Goal: Book appointment/travel/reservation

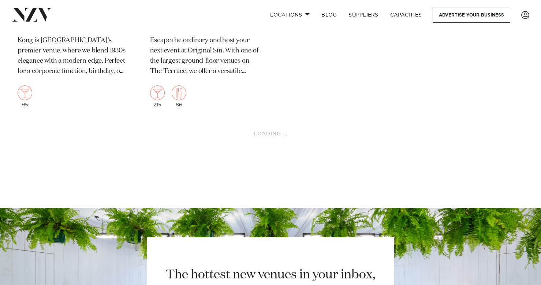
scroll to position [3191, 0]
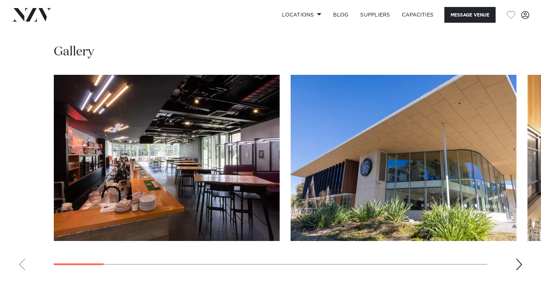
scroll to position [640, 0]
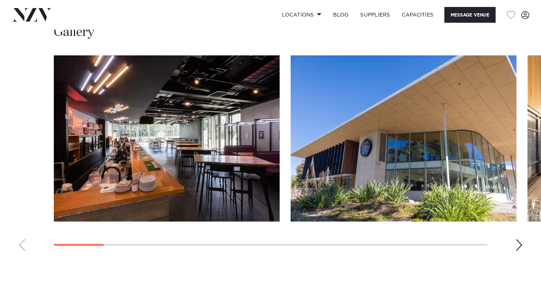
click at [519, 240] on swiper-container at bounding box center [270, 155] width 541 height 201
click at [519, 245] on div "Next slide" at bounding box center [519, 245] width 7 height 12
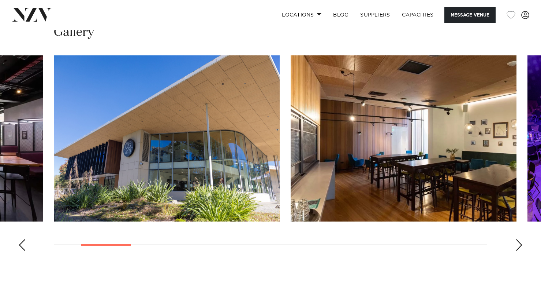
click at [519, 245] on div "Next slide" at bounding box center [519, 245] width 7 height 12
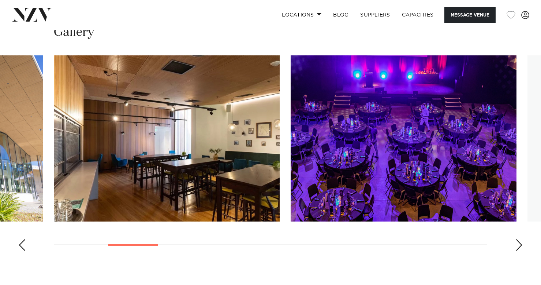
click at [519, 245] on div "Next slide" at bounding box center [519, 245] width 7 height 12
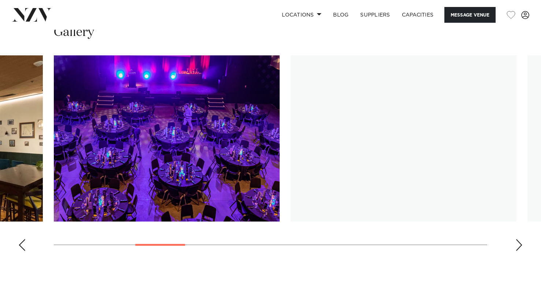
click at [519, 245] on div "Next slide" at bounding box center [519, 245] width 7 height 12
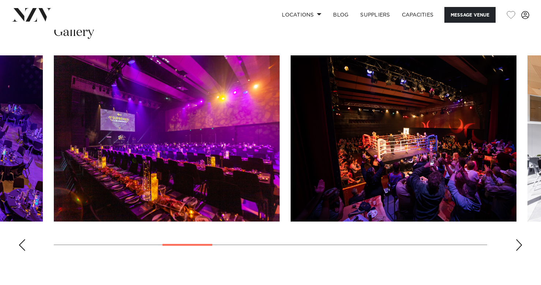
click at [519, 245] on div "Next slide" at bounding box center [519, 245] width 7 height 12
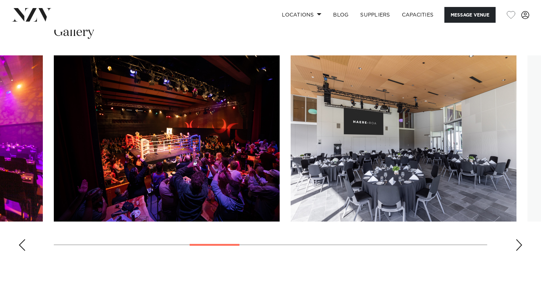
click at [519, 245] on div "Next slide" at bounding box center [519, 245] width 7 height 12
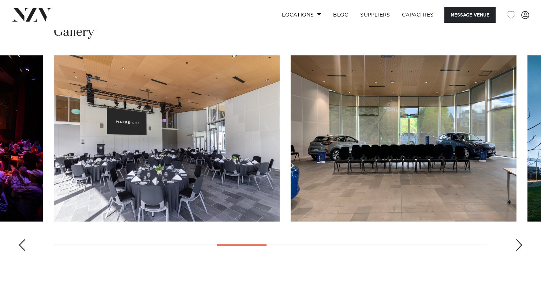
click at [519, 245] on div "Next slide" at bounding box center [519, 245] width 7 height 12
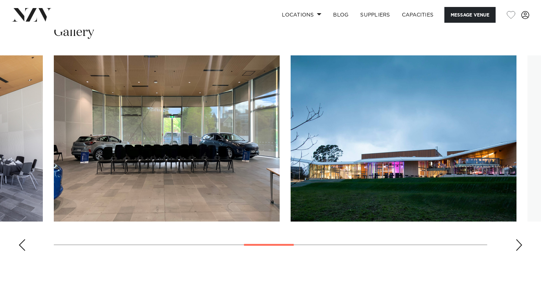
click at [519, 245] on div "Next slide" at bounding box center [519, 245] width 7 height 12
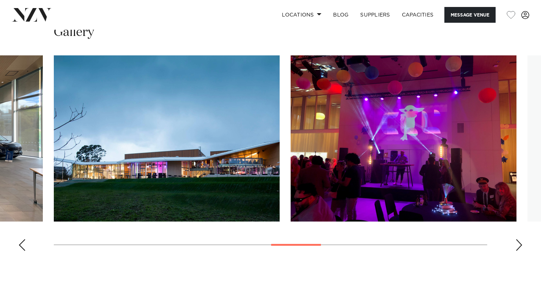
click at [519, 245] on div "Next slide" at bounding box center [519, 245] width 7 height 12
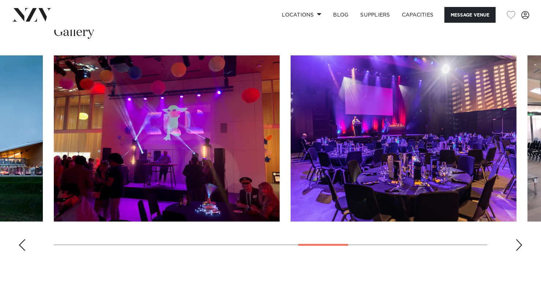
click at [519, 245] on div "Next slide" at bounding box center [519, 245] width 7 height 12
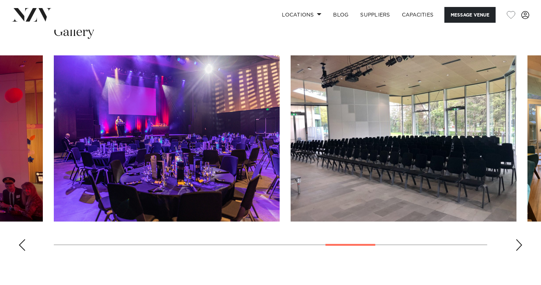
click at [519, 245] on div "Next slide" at bounding box center [519, 245] width 7 height 12
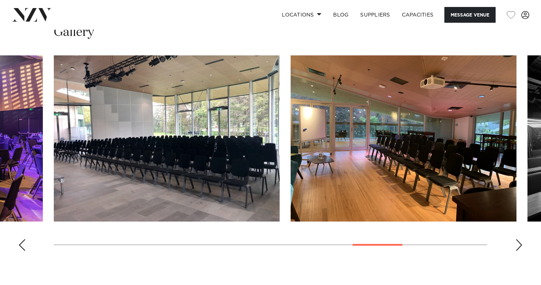
click at [519, 245] on div "Next slide" at bounding box center [519, 245] width 7 height 12
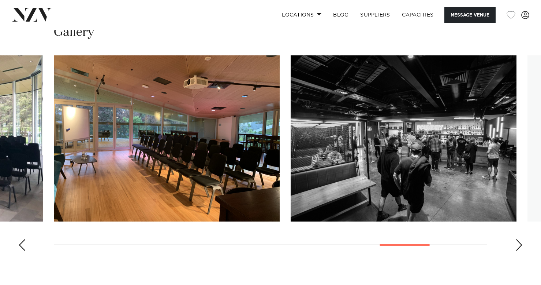
click at [519, 245] on div "Next slide" at bounding box center [519, 245] width 7 height 12
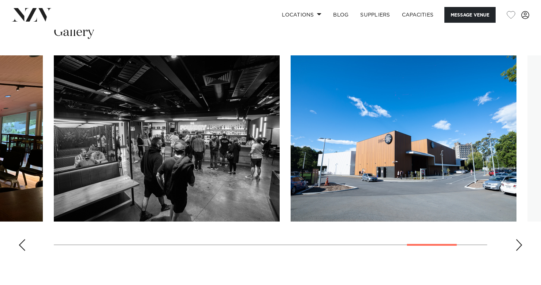
click at [519, 245] on div "Next slide" at bounding box center [519, 245] width 7 height 12
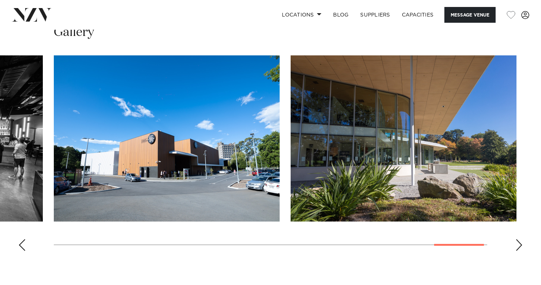
click at [516, 246] on div "Next slide" at bounding box center [519, 245] width 7 height 12
